Goal: Entertainment & Leisure: Consume media (video, audio)

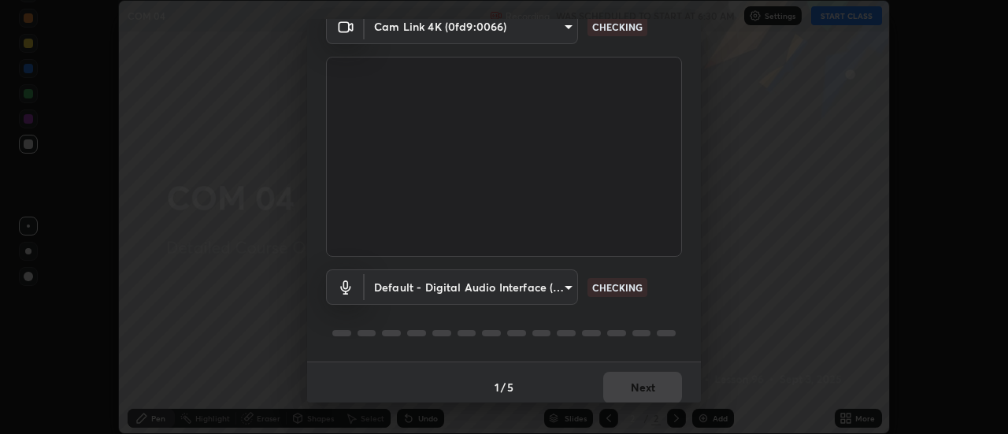
scroll to position [83, 0]
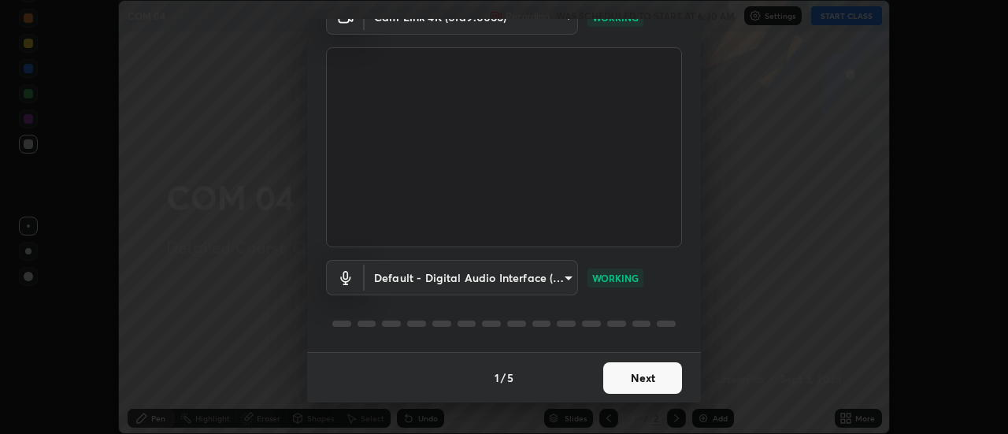
click at [633, 377] on button "Next" at bounding box center [643, 378] width 79 height 32
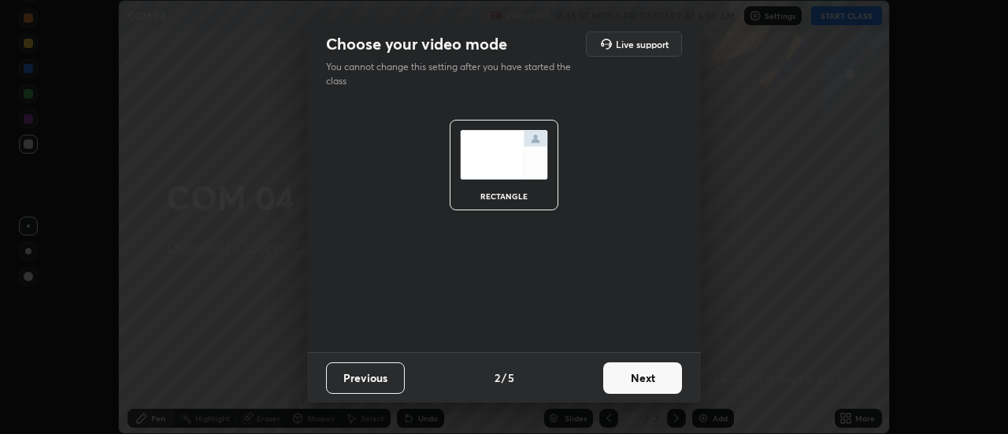
click at [633, 385] on button "Next" at bounding box center [643, 378] width 79 height 32
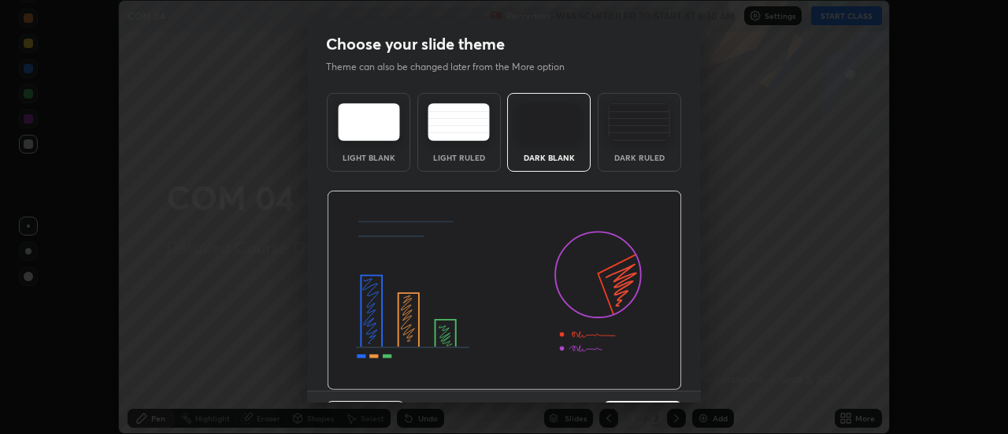
click at [632, 390] on img at bounding box center [504, 291] width 355 height 200
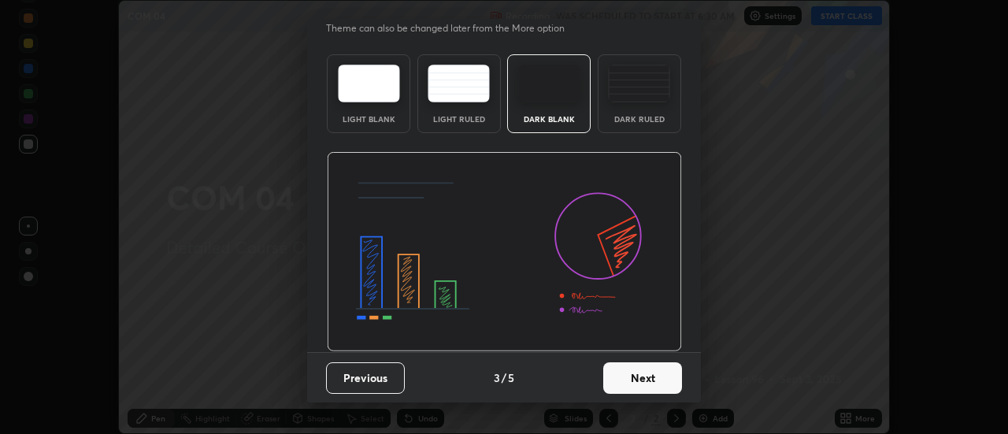
click at [627, 379] on button "Next" at bounding box center [643, 378] width 79 height 32
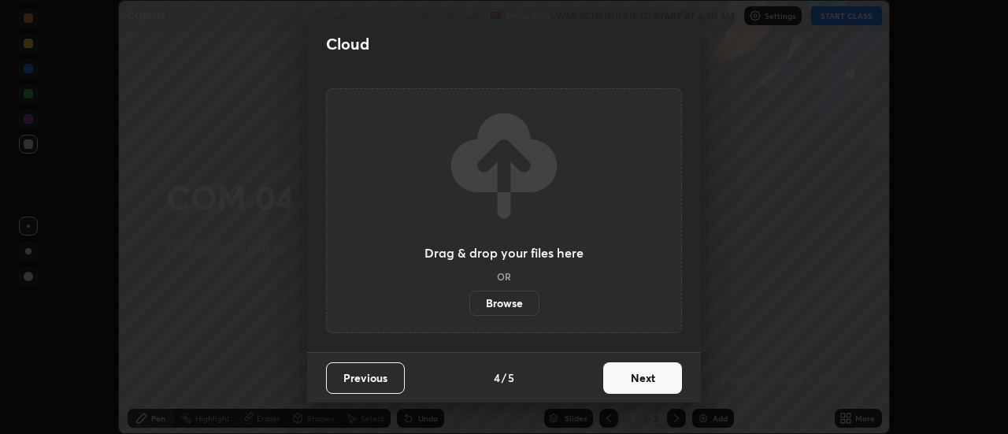
click at [630, 382] on button "Next" at bounding box center [643, 378] width 79 height 32
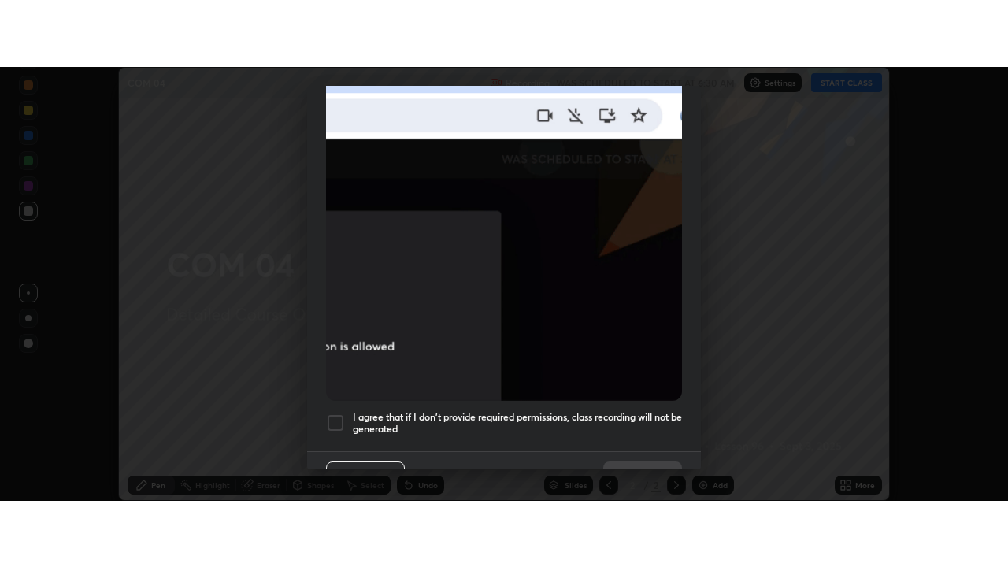
scroll to position [404, 0]
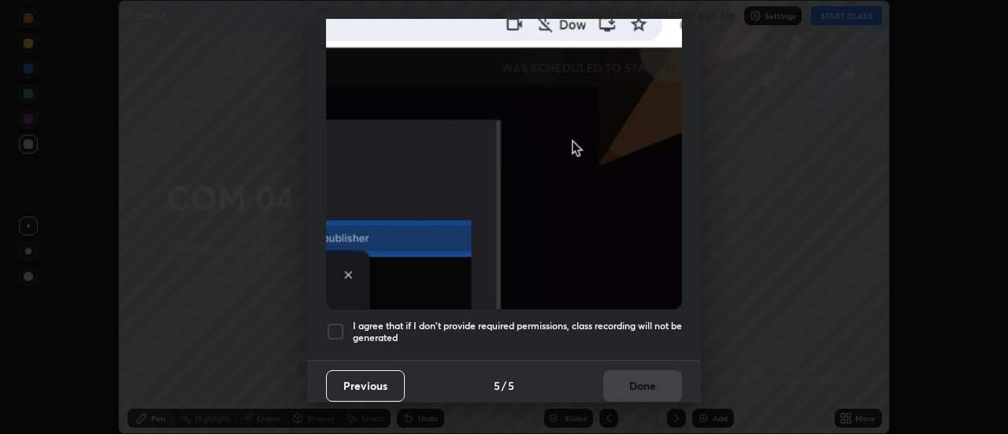
click at [336, 323] on div at bounding box center [335, 331] width 19 height 19
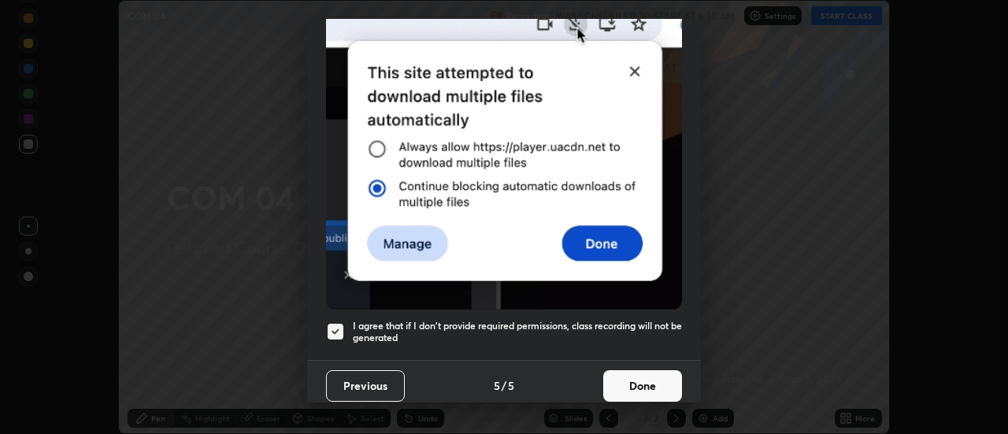
click at [630, 377] on button "Done" at bounding box center [643, 386] width 79 height 32
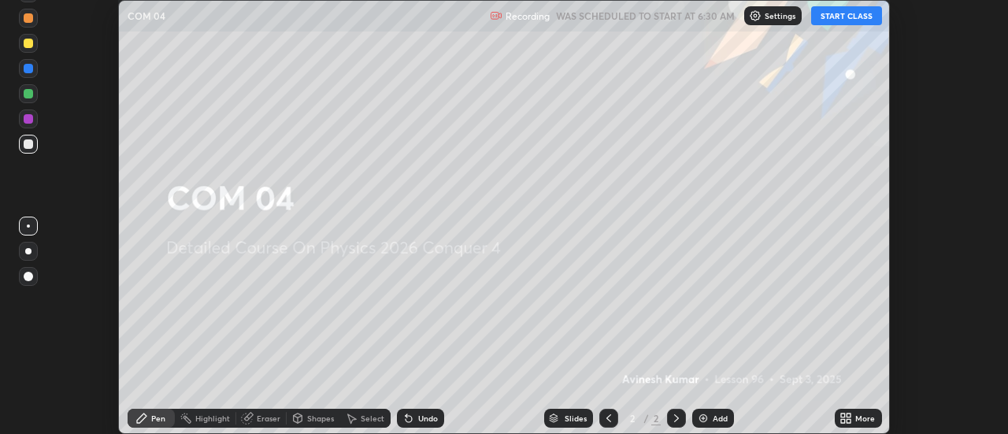
click at [844, 19] on button "START CLASS" at bounding box center [847, 15] width 71 height 19
click at [849, 422] on icon at bounding box center [850, 421] width 4 height 4
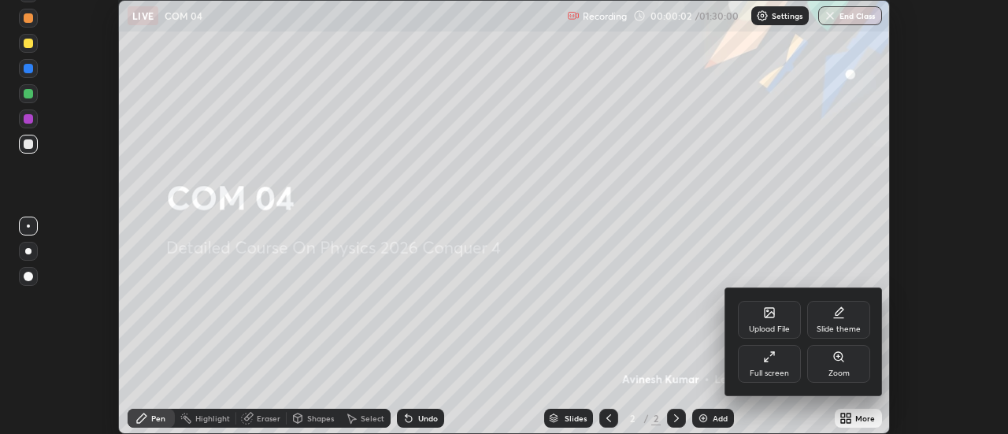
click at [771, 355] on icon at bounding box center [769, 357] width 13 height 13
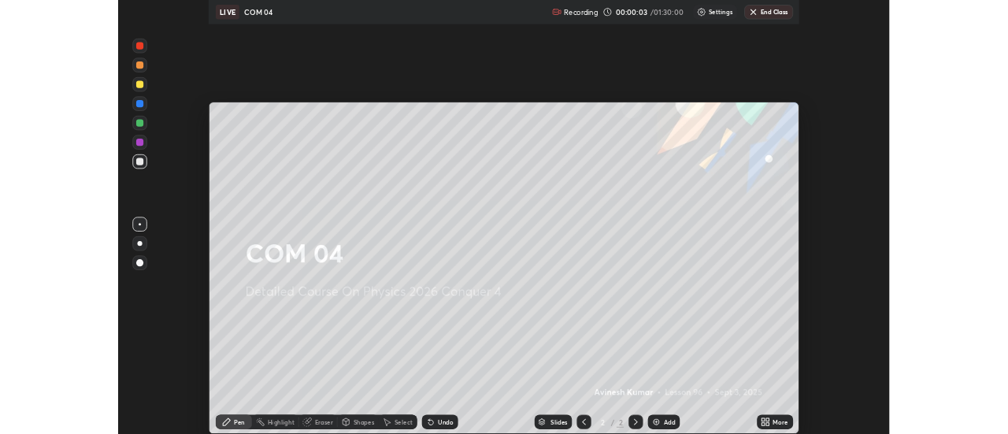
scroll to position [567, 1008]
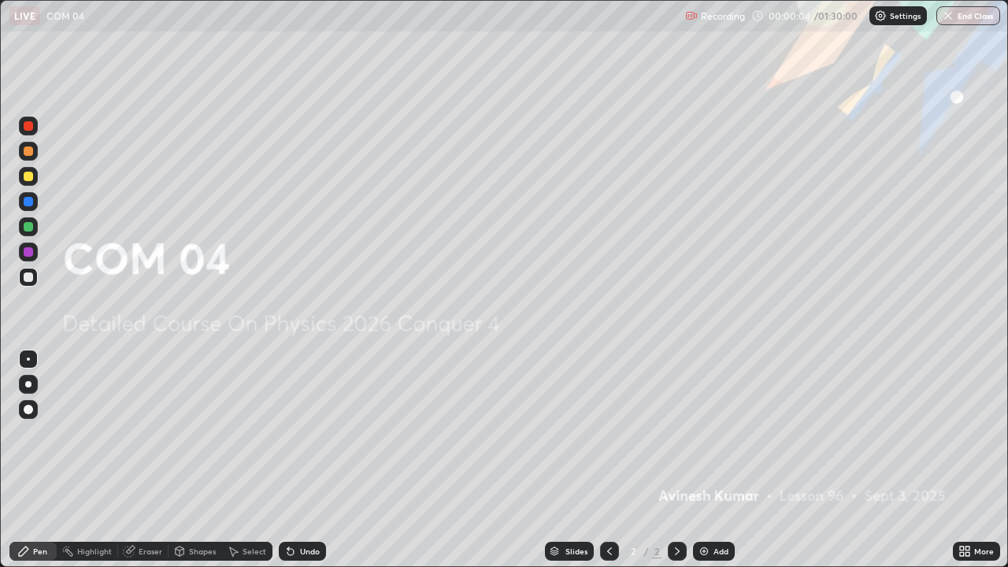
click at [704, 433] on img at bounding box center [704, 551] width 13 height 13
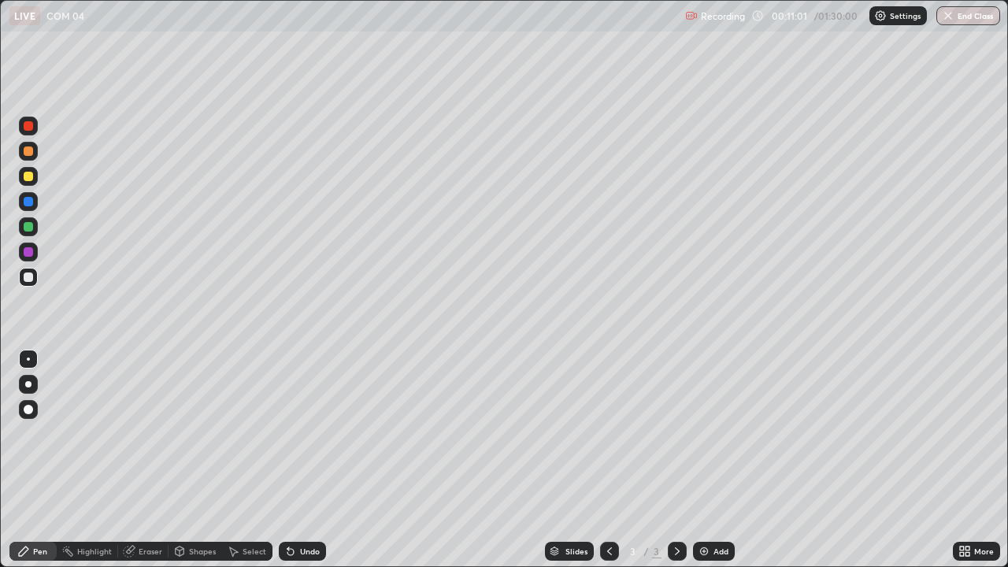
click at [704, 433] on img at bounding box center [704, 551] width 13 height 13
click at [31, 154] on div at bounding box center [28, 151] width 9 height 9
click at [700, 433] on img at bounding box center [704, 551] width 13 height 13
click at [704, 433] on img at bounding box center [704, 551] width 13 height 13
click at [29, 277] on div at bounding box center [28, 277] width 9 height 9
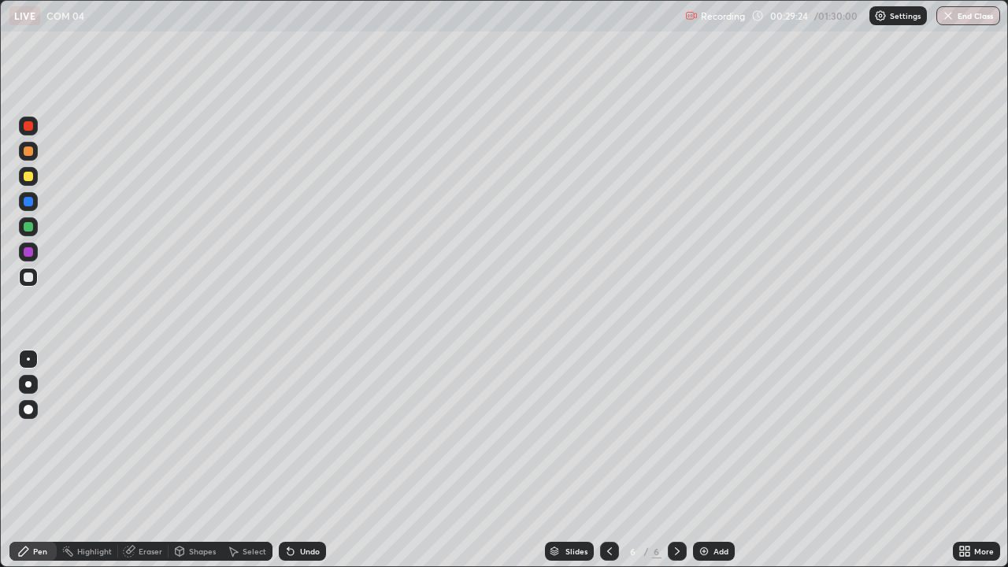
click at [701, 433] on img at bounding box center [704, 551] width 13 height 13
click at [34, 228] on div at bounding box center [28, 226] width 19 height 19
click at [702, 433] on img at bounding box center [704, 551] width 13 height 13
click at [28, 153] on div at bounding box center [28, 151] width 9 height 9
click at [701, 433] on img at bounding box center [704, 551] width 13 height 13
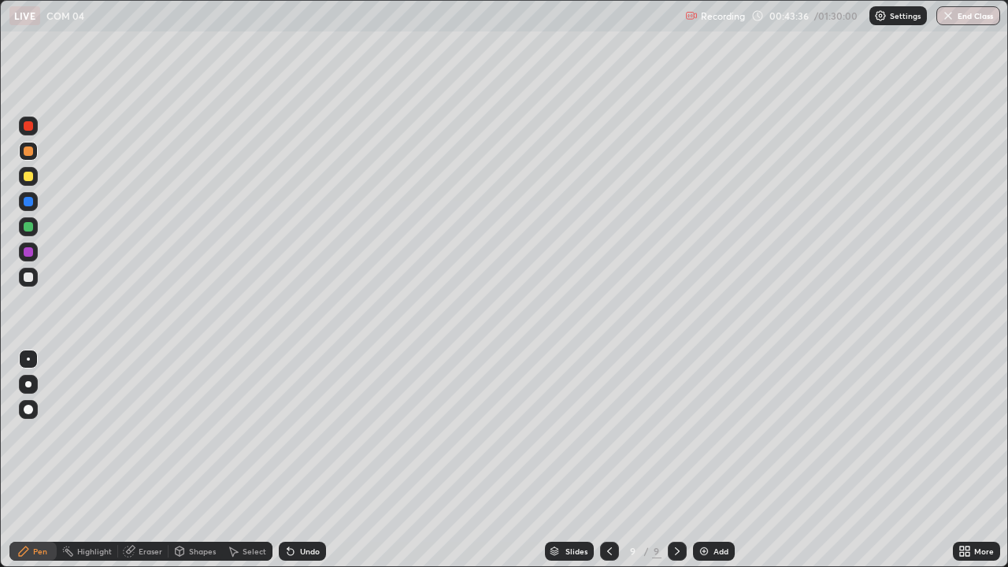
click at [27, 278] on div at bounding box center [28, 277] width 9 height 9
click at [30, 251] on div at bounding box center [28, 251] width 9 height 9
click at [30, 179] on div at bounding box center [28, 176] width 9 height 9
click at [703, 433] on img at bounding box center [704, 551] width 13 height 13
click at [28, 280] on div at bounding box center [28, 277] width 9 height 9
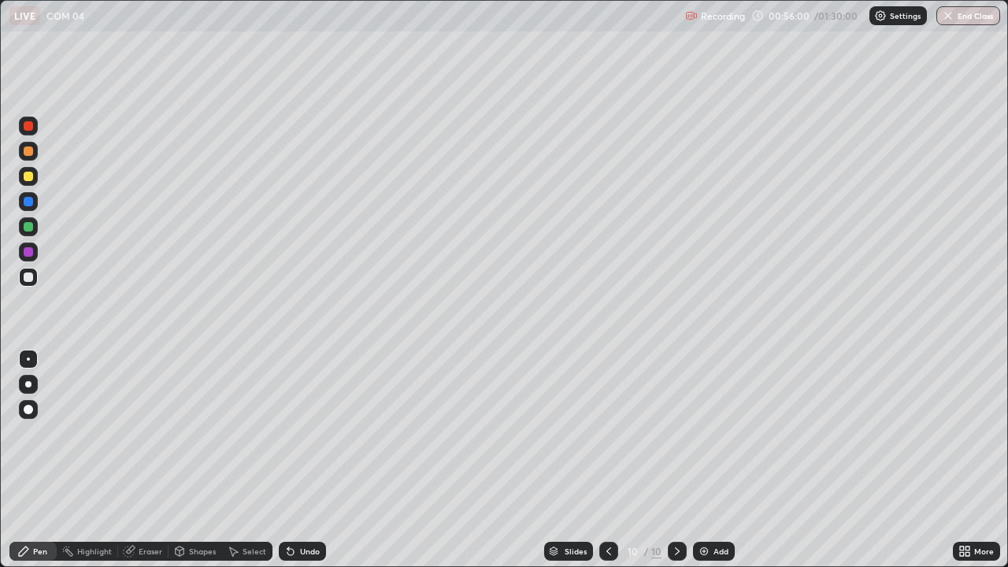
click at [31, 228] on div at bounding box center [28, 226] width 9 height 9
click at [26, 152] on div at bounding box center [28, 151] width 9 height 9
click at [698, 433] on img at bounding box center [704, 551] width 13 height 13
click at [28, 278] on div at bounding box center [28, 277] width 9 height 9
click at [699, 433] on img at bounding box center [704, 551] width 13 height 13
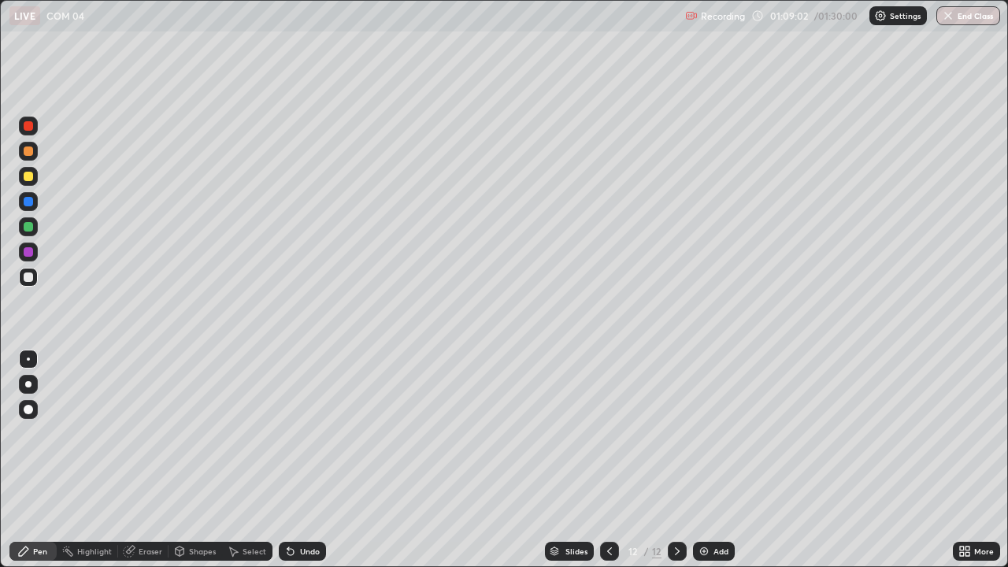
click at [29, 254] on div at bounding box center [28, 251] width 9 height 9
click at [26, 229] on div at bounding box center [28, 226] width 9 height 9
click at [964, 13] on button "End Class" at bounding box center [969, 15] width 64 height 19
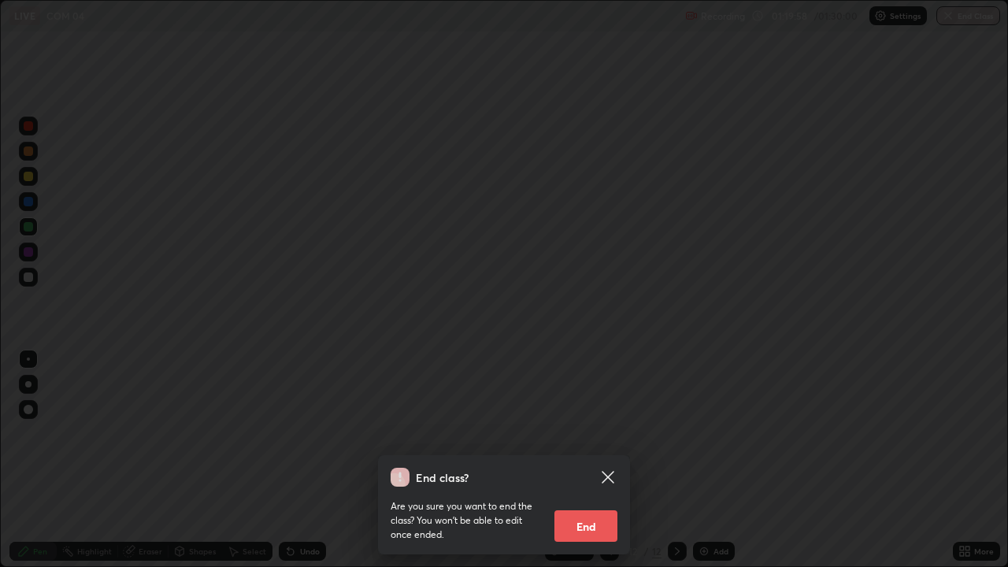
click at [585, 433] on button "End" at bounding box center [586, 527] width 63 height 32
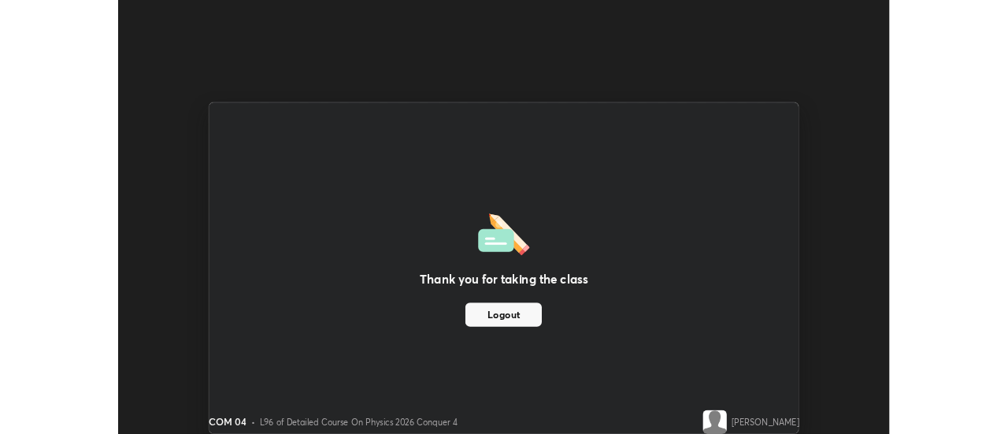
scroll to position [78354, 77780]
